Goal: Task Accomplishment & Management: Complete application form

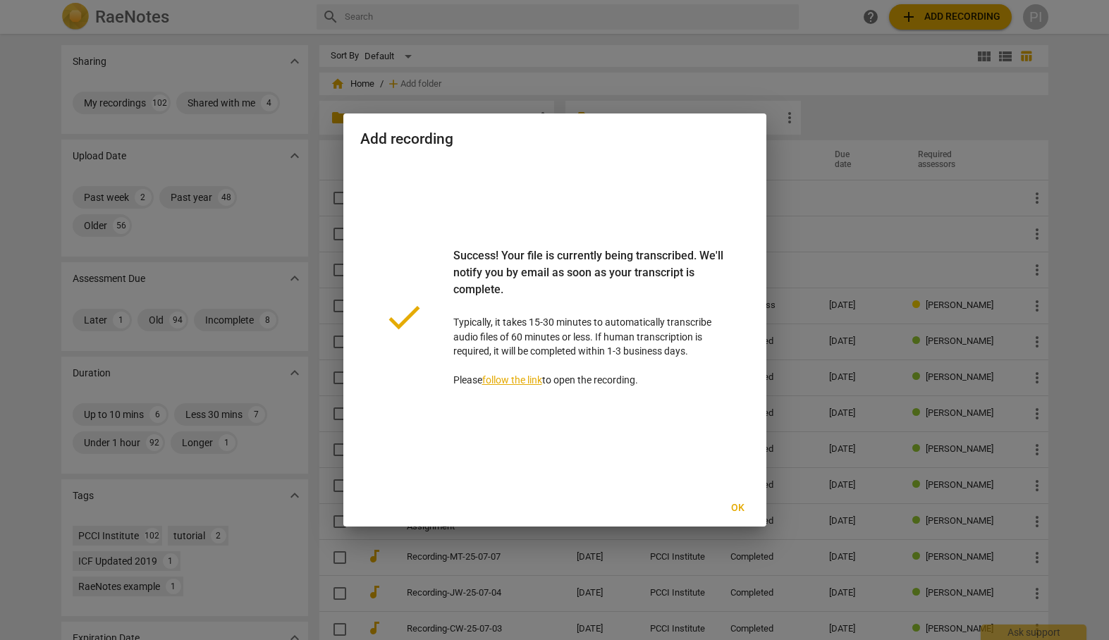
click at [730, 507] on span "Ok" at bounding box center [738, 508] width 23 height 14
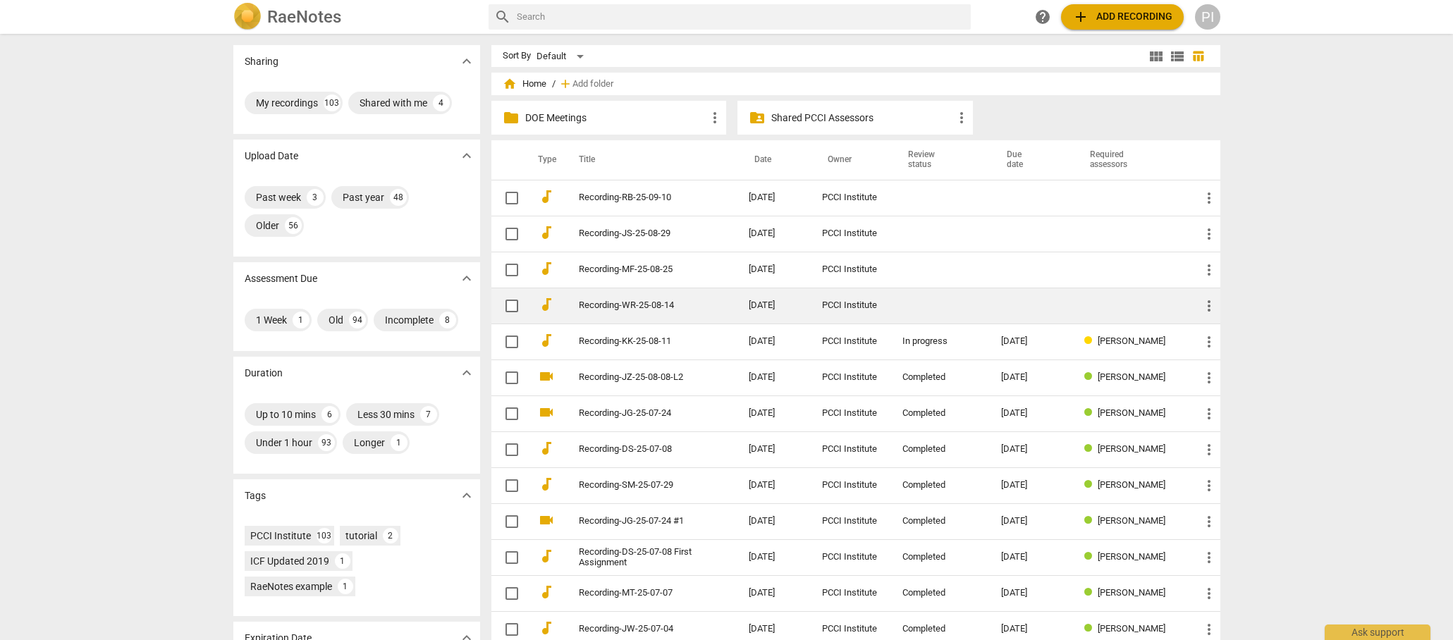
click at [948, 302] on td at bounding box center [940, 306] width 99 height 36
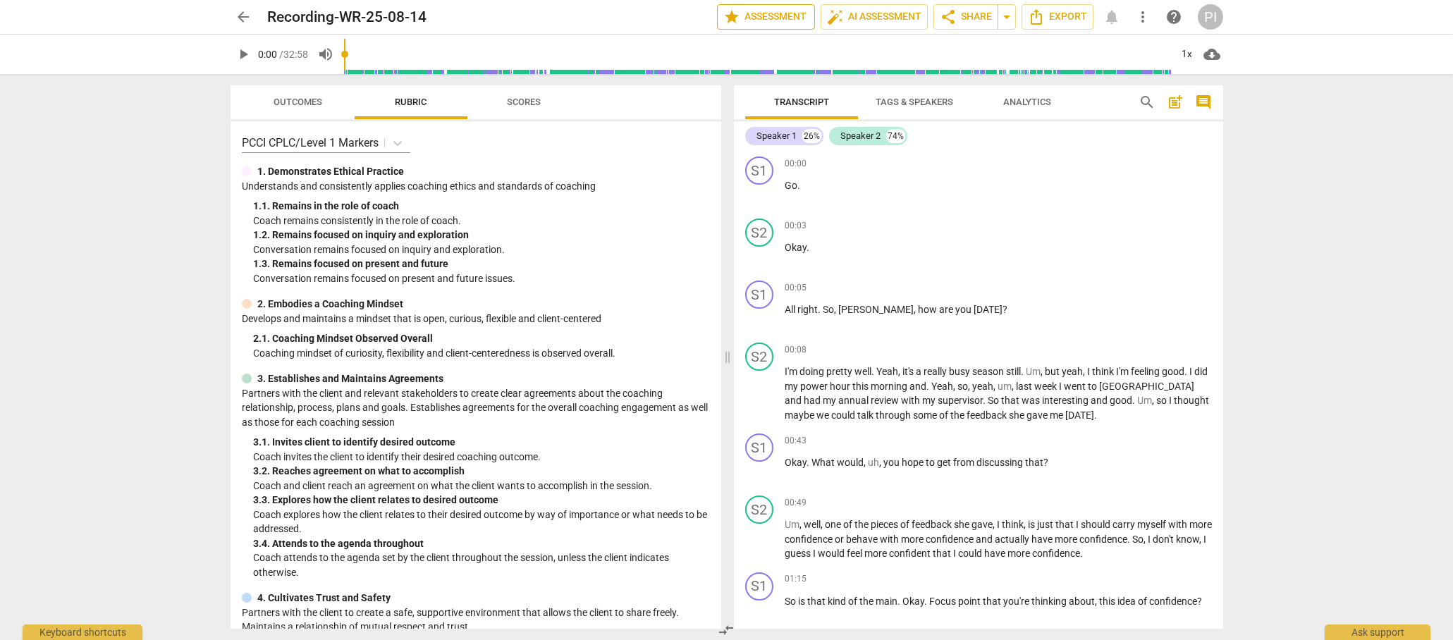
click at [773, 13] on span "star Assessment" at bounding box center [765, 16] width 85 height 17
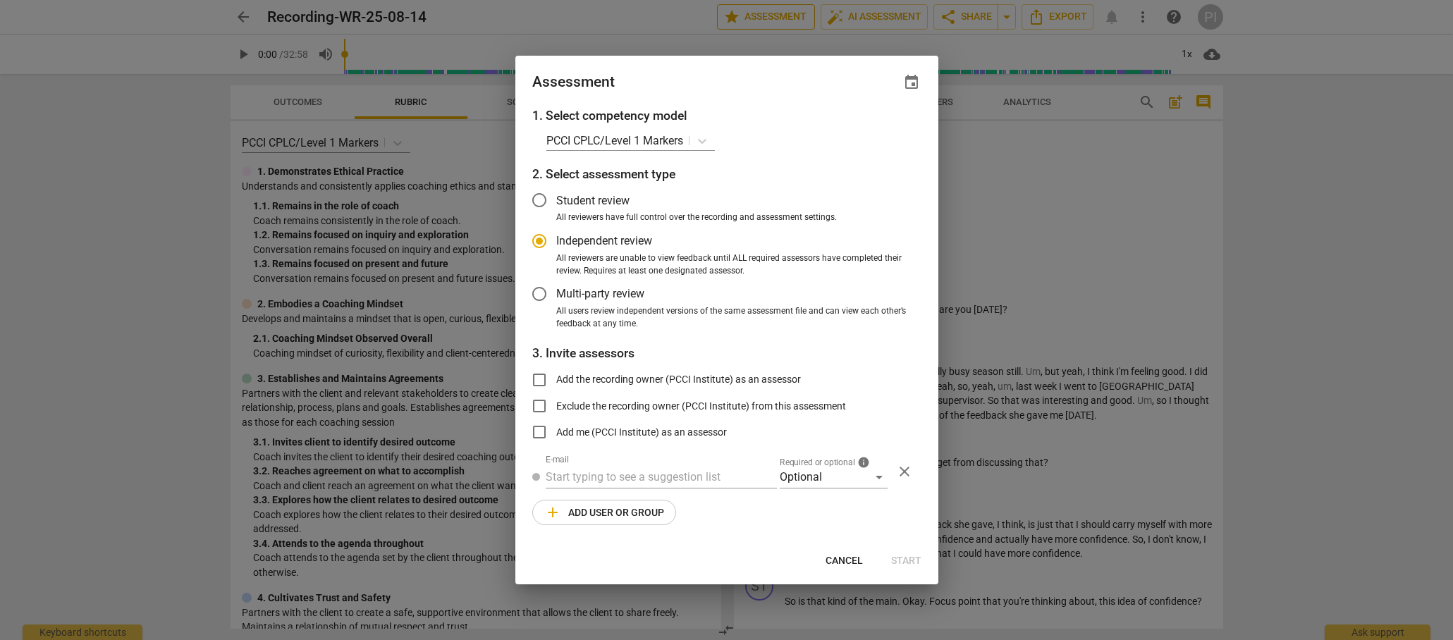
radio input "false"
click at [909, 82] on span "event" at bounding box center [911, 82] width 17 height 17
click at [870, 129] on input "date" at bounding box center [827, 131] width 99 height 20
type input "[DATE]"
click at [663, 478] on div at bounding box center [726, 320] width 1453 height 640
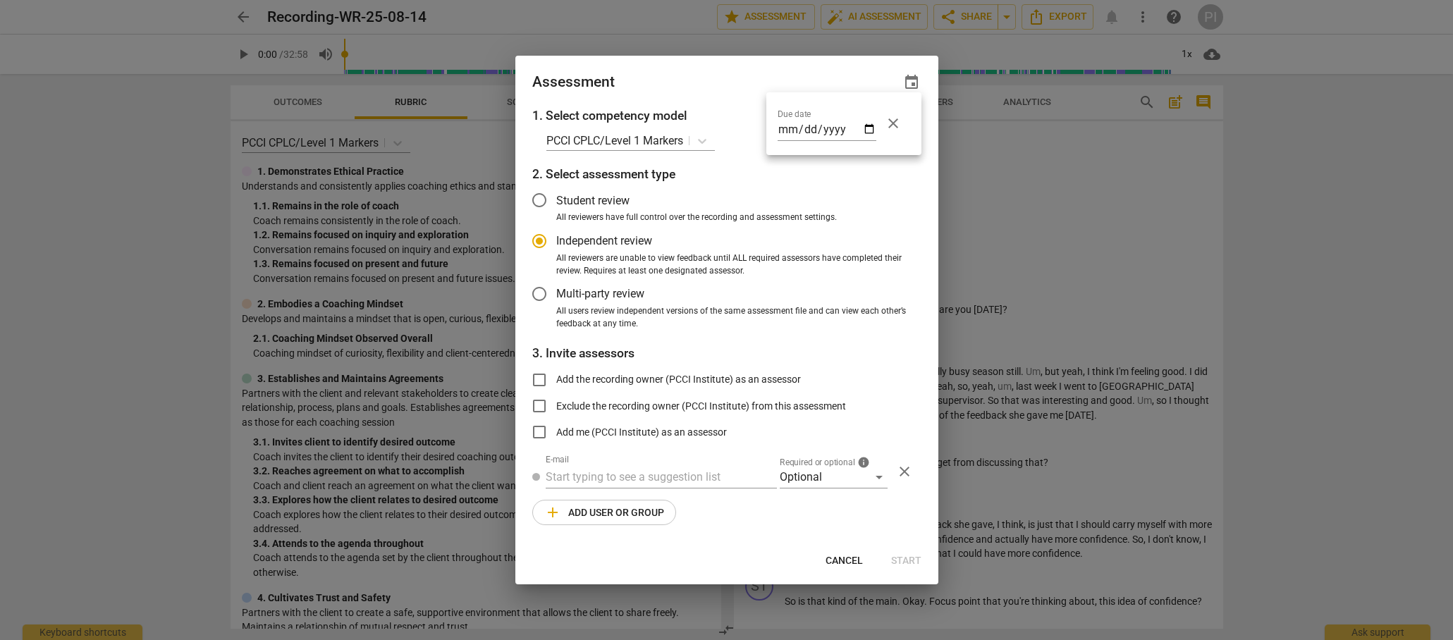
radio input "false"
click at [647, 478] on input "text" at bounding box center [661, 477] width 231 height 23
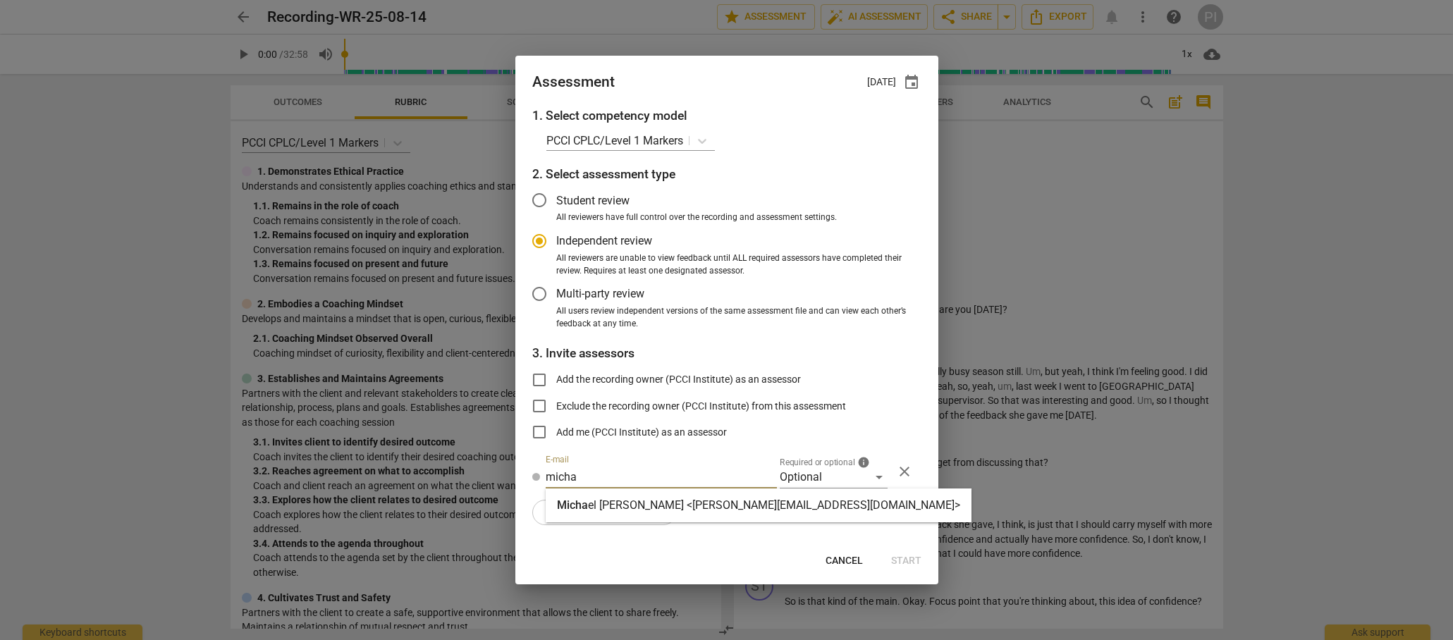
type input "micha"
click at [656, 504] on strong "el [PERSON_NAME] <[PERSON_NAME][EMAIL_ADDRESS][DOMAIN_NAME]>" at bounding box center [774, 504] width 372 height 13
radio input "false"
type input "[PERSON_NAME] <[PERSON_NAME][EMAIL_ADDRESS][DOMAIN_NAME]>"
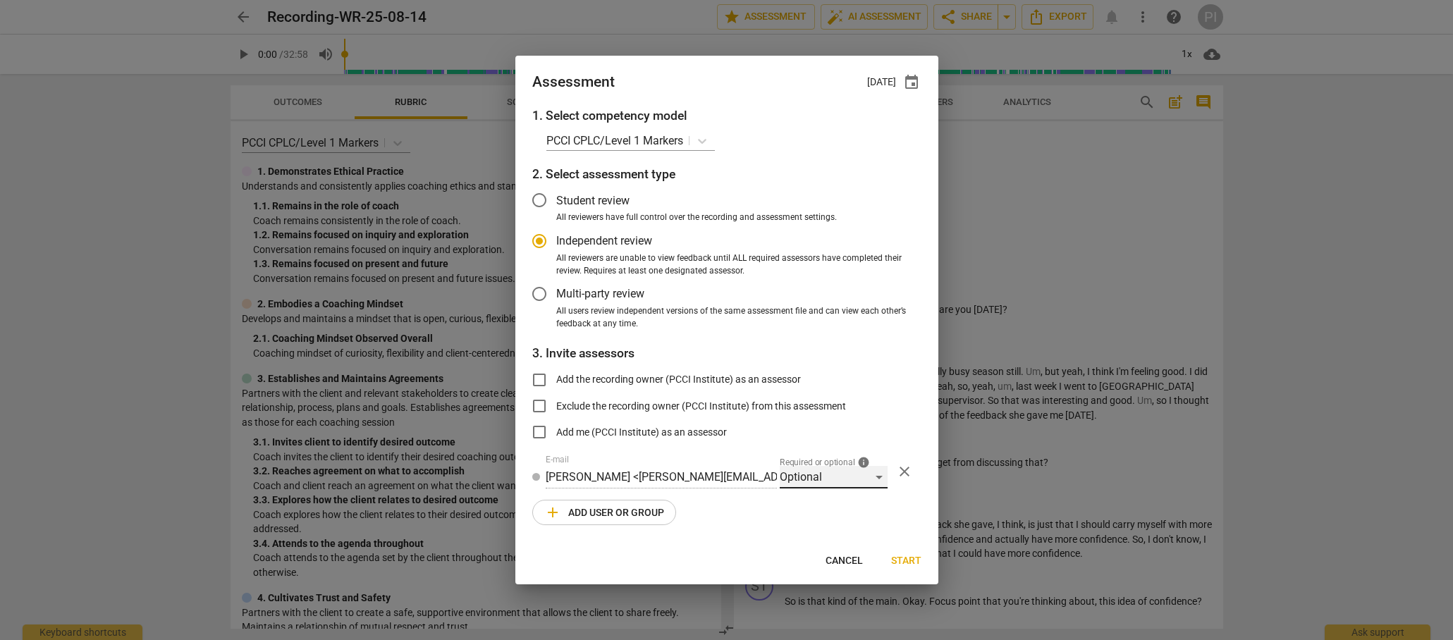
click at [880, 478] on div "Optional" at bounding box center [834, 477] width 108 height 23
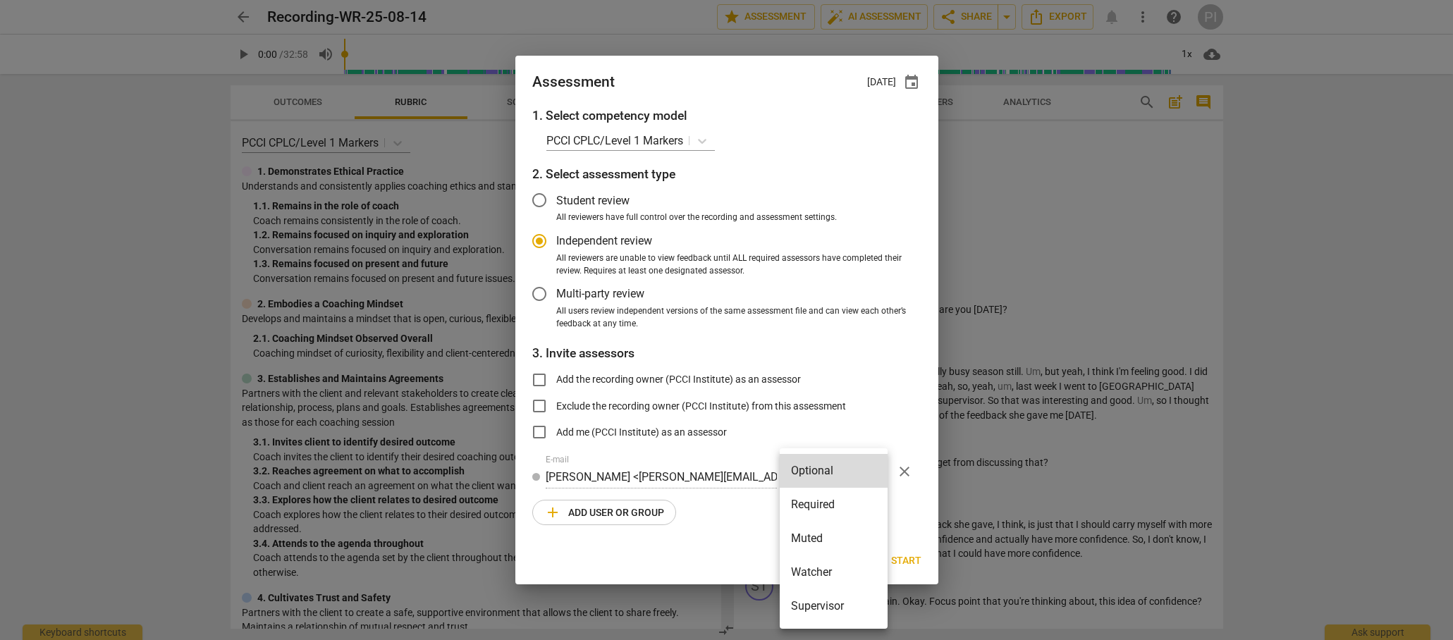
click at [821, 505] on li "Required" at bounding box center [834, 505] width 108 height 34
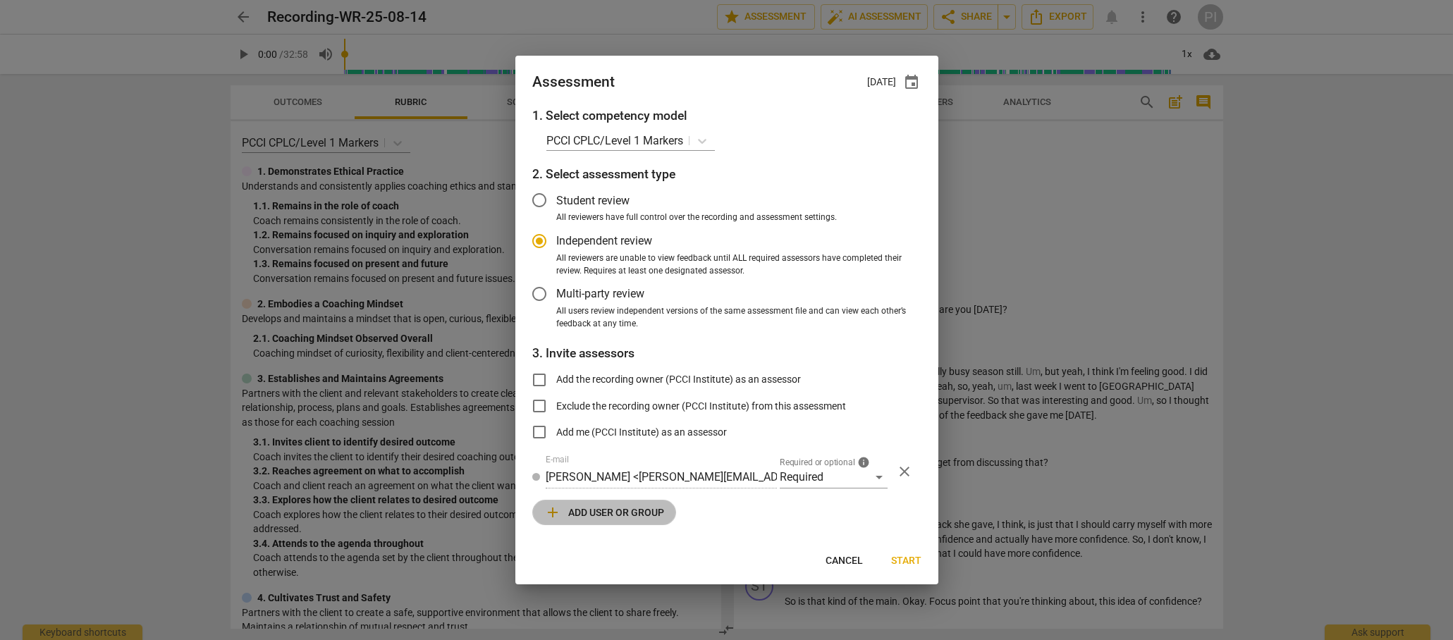
click at [573, 509] on span "add Add user or group" at bounding box center [604, 512] width 120 height 17
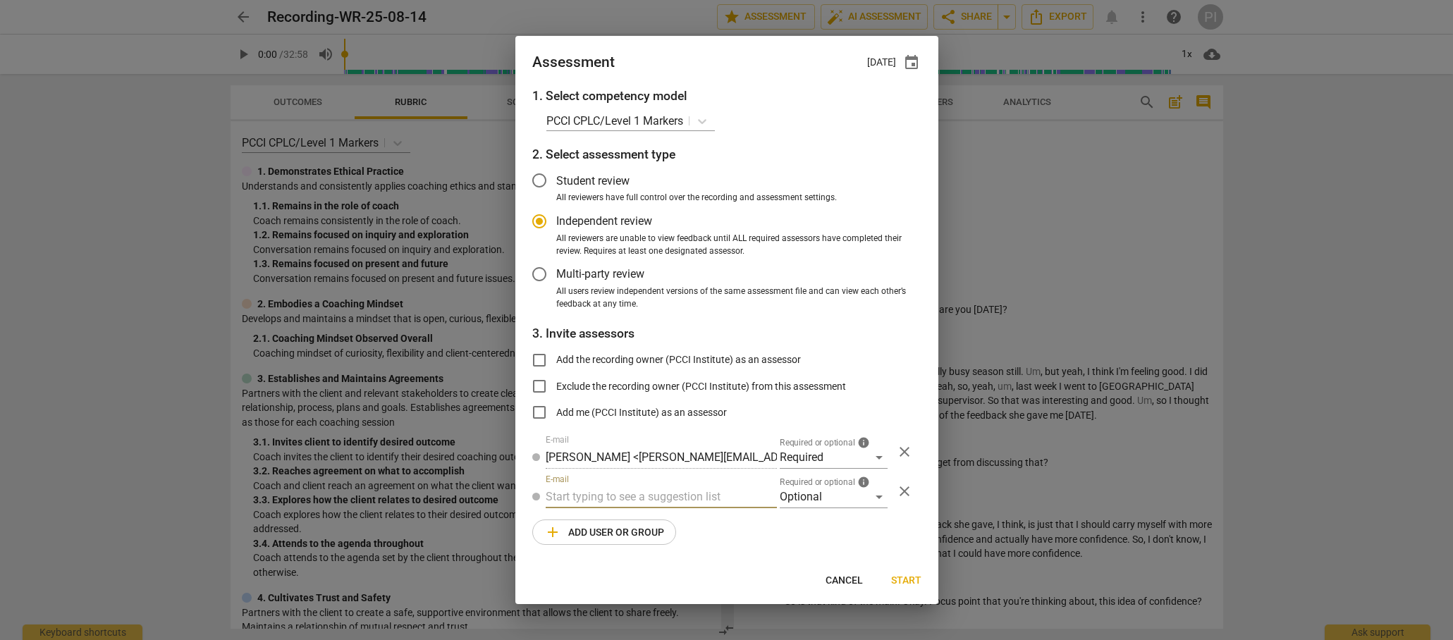
radio input "false"
click at [585, 495] on input "text" at bounding box center [661, 497] width 231 height 23
type input "[PERSON_NAME]"
click at [642, 525] on strong "[PERSON_NAME] <[EMAIL_ADDRESS][DOMAIN_NAME]>" at bounding box center [780, 524] width 276 height 13
radio input "false"
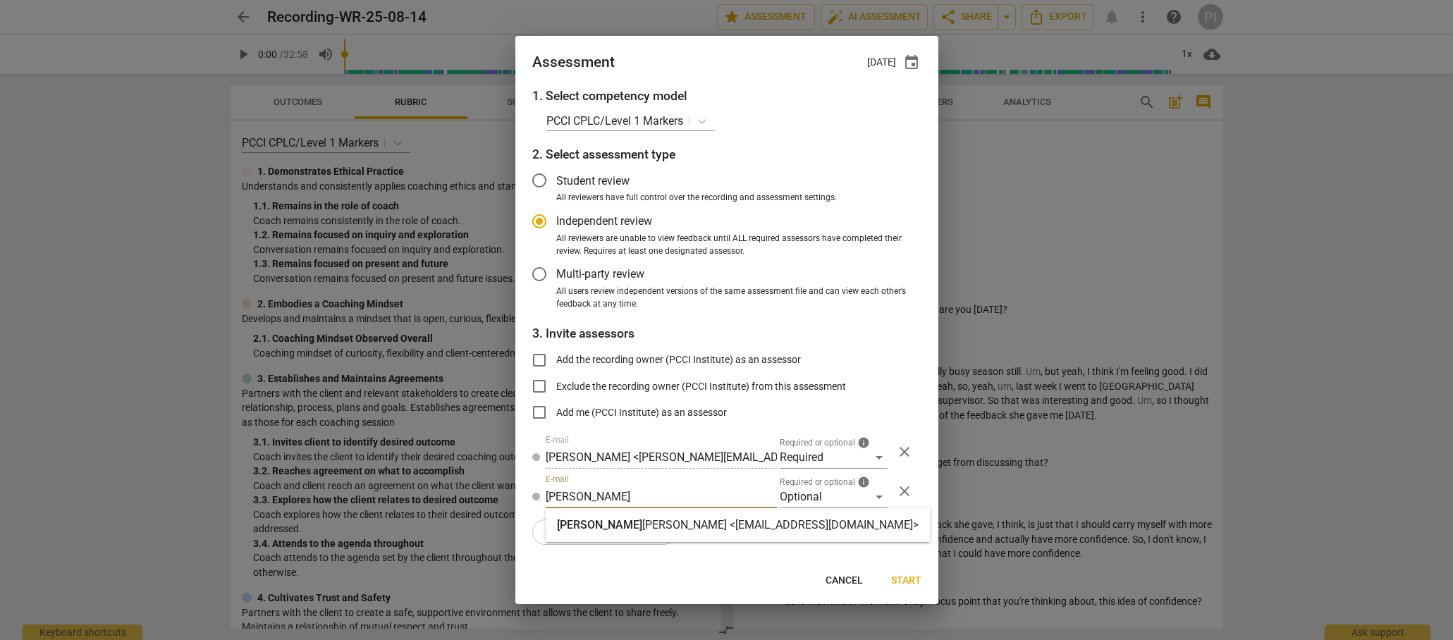
type input "[PERSON_NAME] <[EMAIL_ADDRESS][DOMAIN_NAME]>"
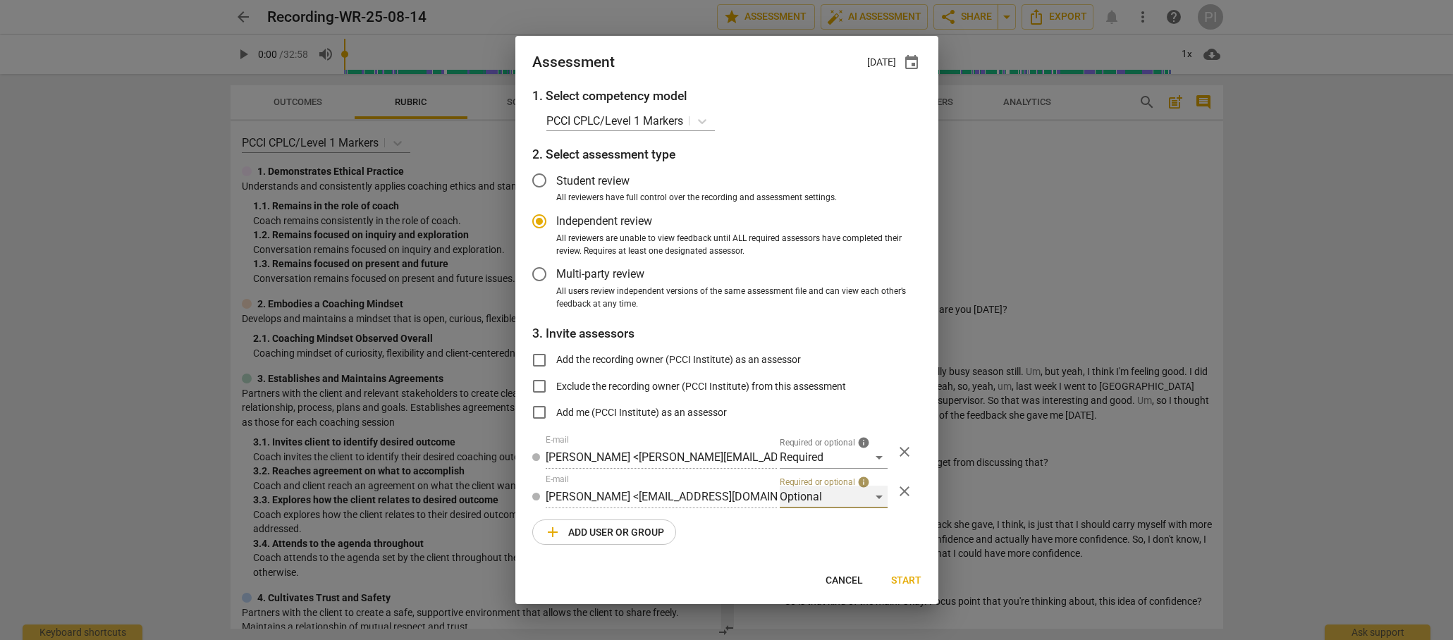
click at [876, 494] on div "Optional" at bounding box center [834, 497] width 108 height 23
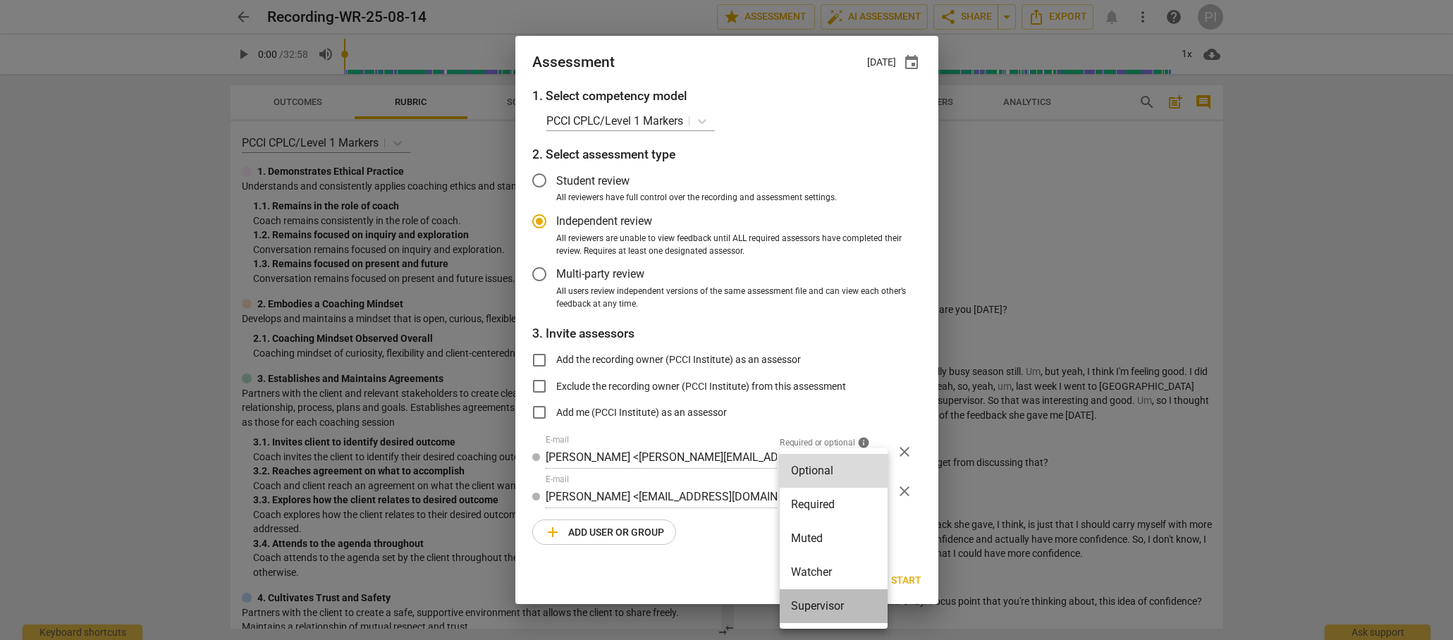
click at [821, 611] on li "Supervisor" at bounding box center [834, 606] width 108 height 34
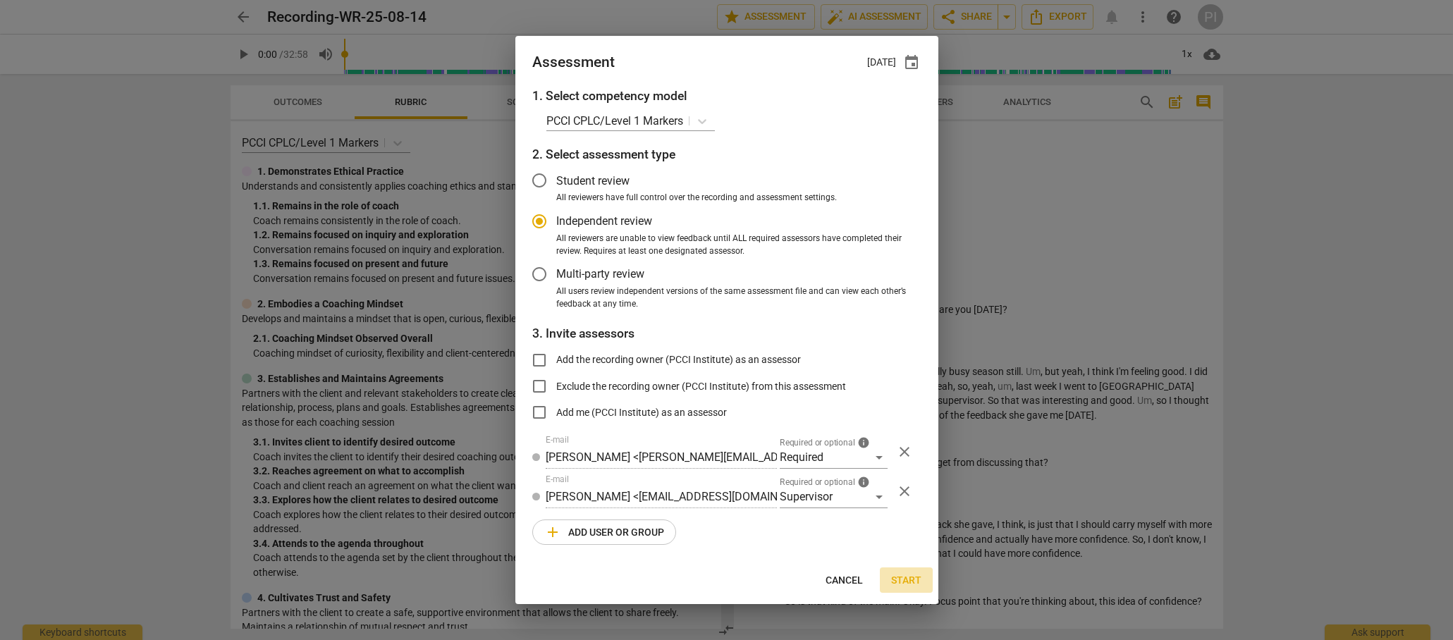
click at [908, 580] on span "Start" at bounding box center [906, 581] width 30 height 14
radio input "false"
type input "PCCI Institute <[EMAIL_ADDRESS][DOMAIN_NAME]>"
type input "[PERSON_NAME] <[PERSON_NAME][EMAIL_ADDRESS][DOMAIN_NAME]>"
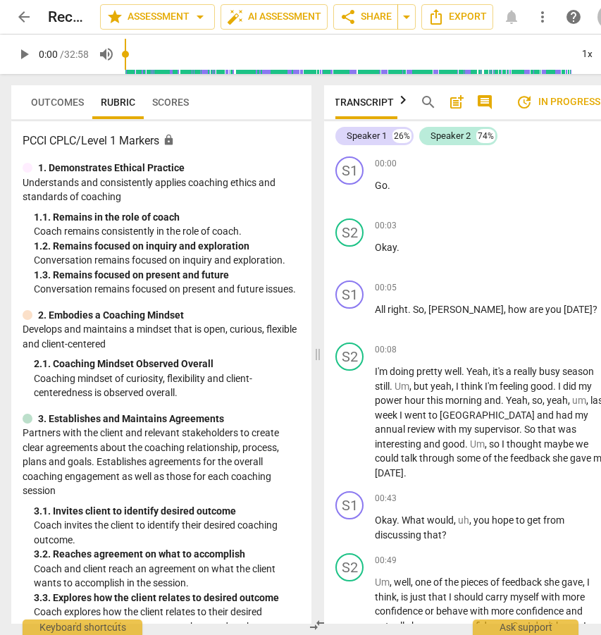
scroll to position [0, 14]
